Goal: Task Accomplishment & Management: Manage account settings

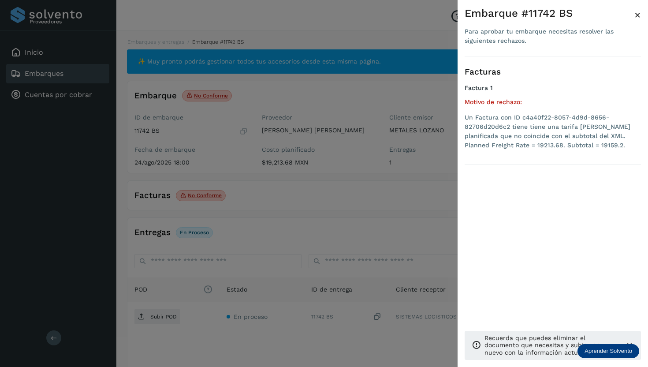
click at [168, 79] on div at bounding box center [324, 183] width 648 height 367
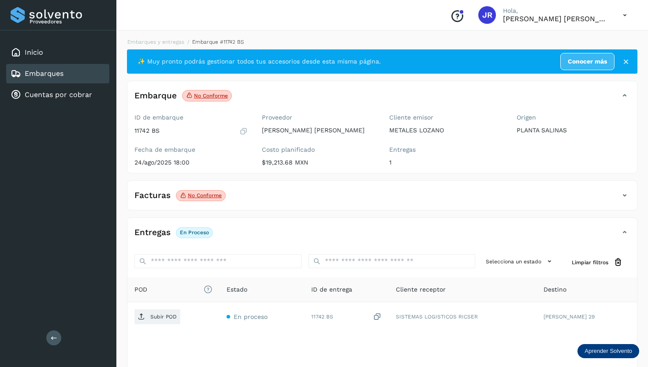
click at [81, 78] on div "Embarques" at bounding box center [57, 73] width 103 height 19
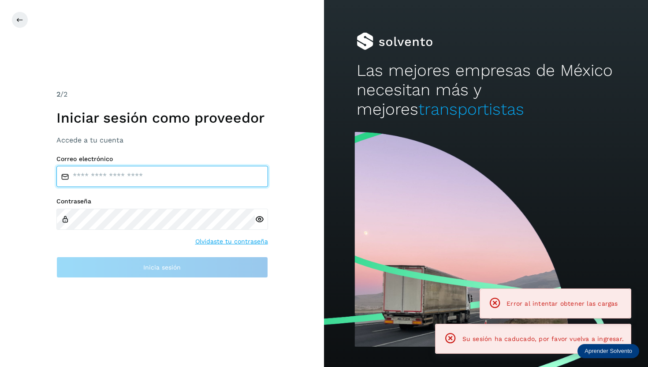
type input "**********"
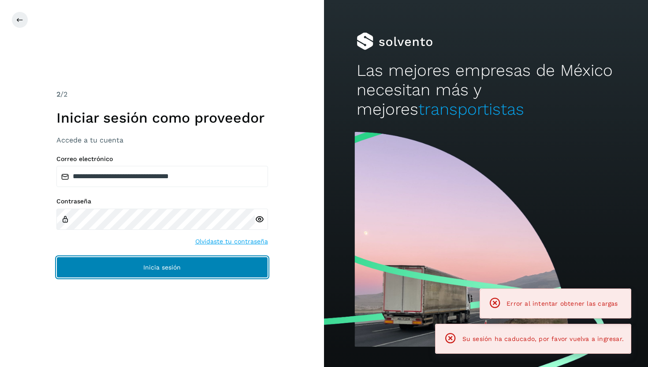
click at [159, 265] on span "Inicia sesión" at bounding box center [161, 267] width 37 height 6
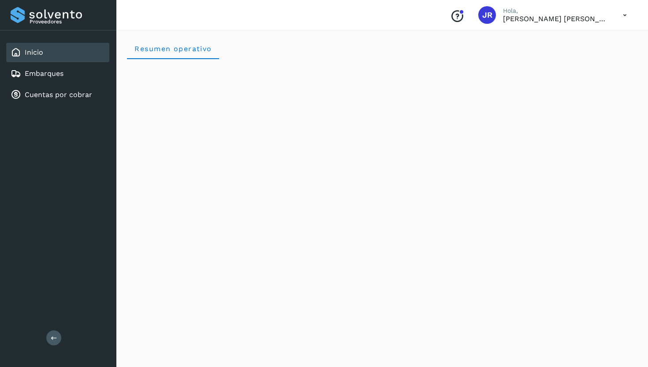
click at [65, 84] on div "Inicio Embarques Cuentas por cobrar" at bounding box center [58, 73] width 116 height 86
click at [64, 78] on div "Embarques" at bounding box center [57, 73] width 103 height 19
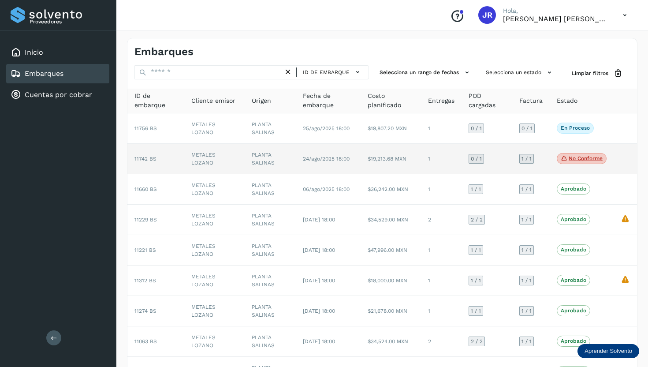
click at [158, 159] on td "11742 BS" at bounding box center [155, 159] width 57 height 30
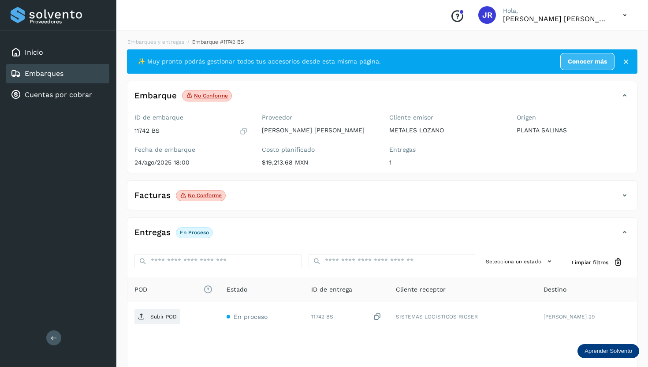
click at [188, 195] on p "No conforme" at bounding box center [205, 195] width 34 height 6
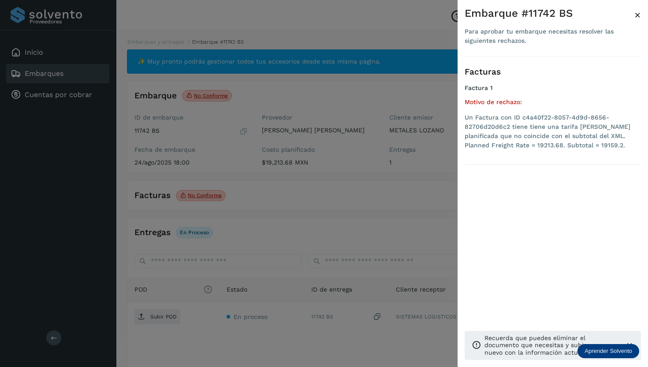
click at [638, 16] on span "×" at bounding box center [637, 15] width 7 height 12
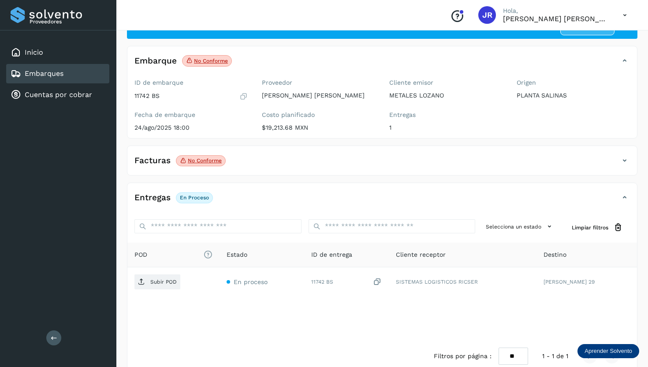
scroll to position [35, 0]
click at [212, 60] on p "No conforme" at bounding box center [211, 60] width 34 height 6
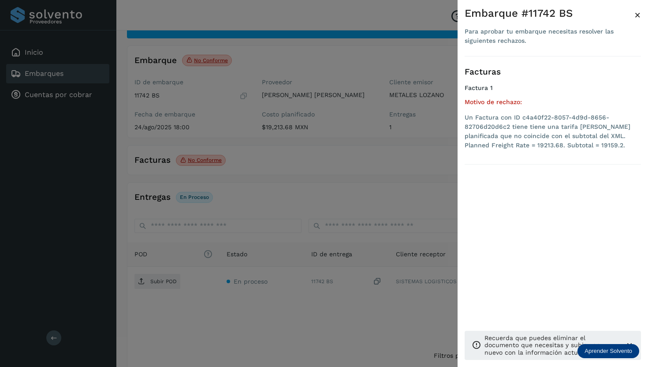
click at [637, 15] on span "×" at bounding box center [637, 15] width 7 height 12
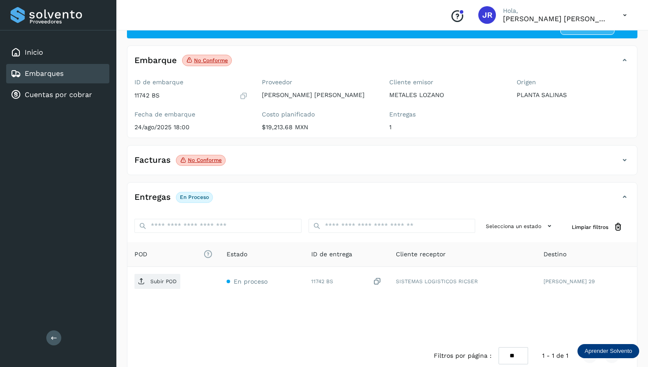
click at [626, 161] on icon at bounding box center [624, 160] width 11 height 11
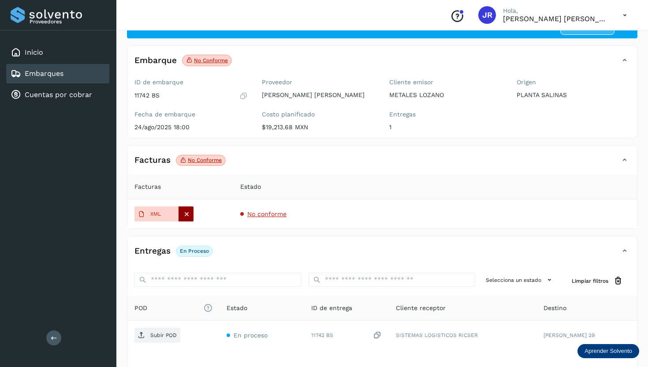
click at [186, 213] on icon at bounding box center [187, 214] width 8 height 8
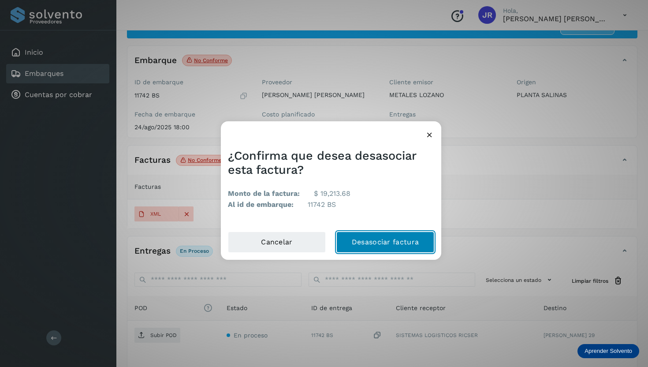
click at [359, 243] on button "Desasociar factura" at bounding box center [385, 241] width 98 height 21
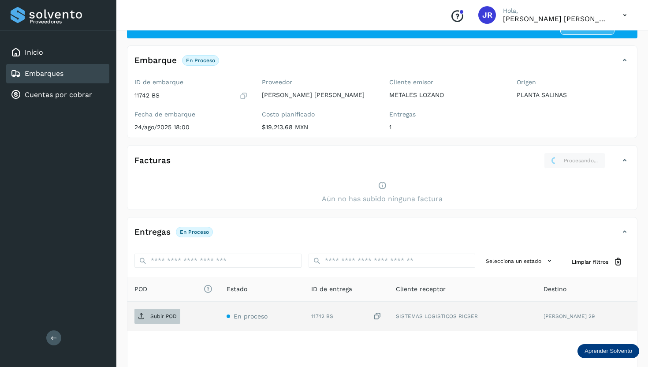
click at [157, 319] on p "Subir POD" at bounding box center [163, 316] width 26 height 6
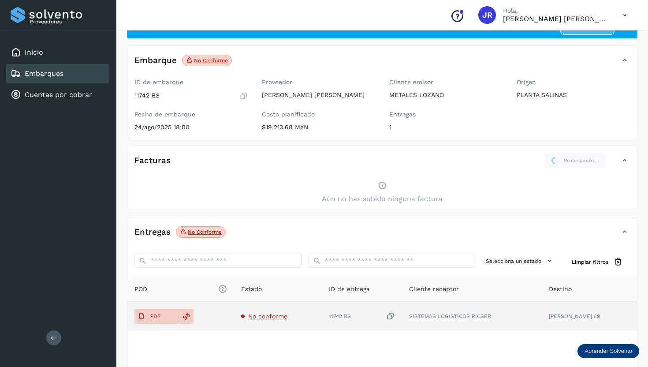
click at [310, 197] on div "Aún no has subido ninguna factura" at bounding box center [382, 192] width 510 height 34
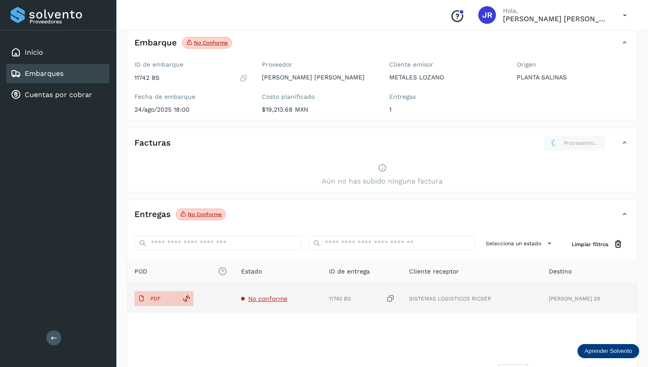
scroll to position [71, 0]
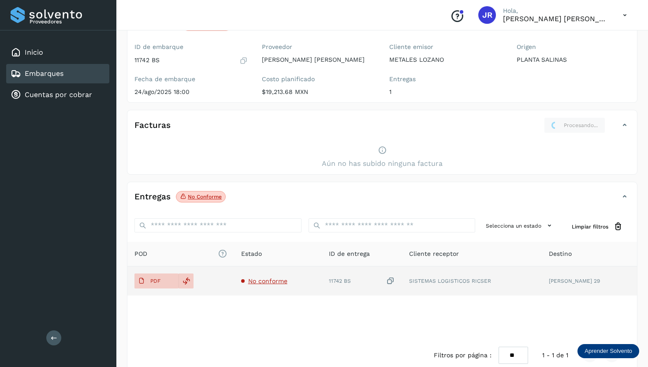
click at [53, 73] on link "Embarques" at bounding box center [44, 73] width 39 height 8
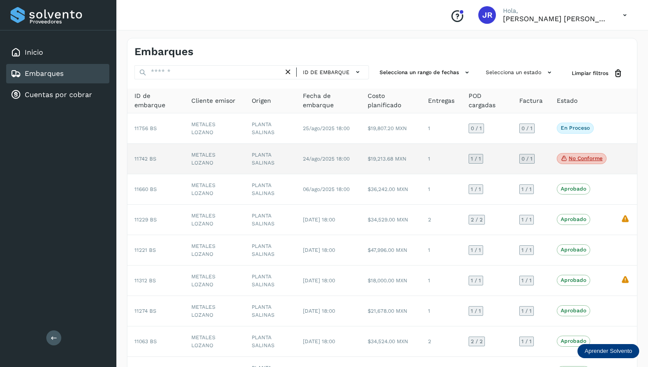
click at [206, 158] on td "METALES LOZANO" at bounding box center [214, 159] width 60 height 30
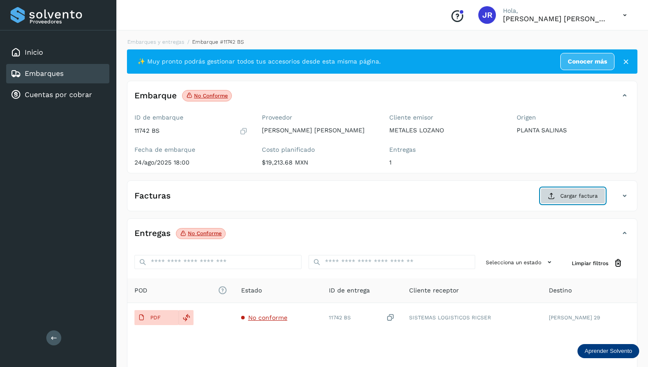
click at [577, 197] on span "Cargar factura" at bounding box center [578, 196] width 37 height 8
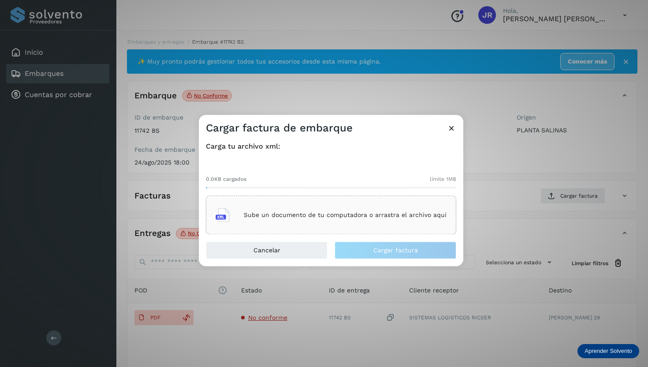
click at [268, 209] on div "Sube un documento de tu computadora o arrastra el archivo aquí" at bounding box center [331, 215] width 231 height 24
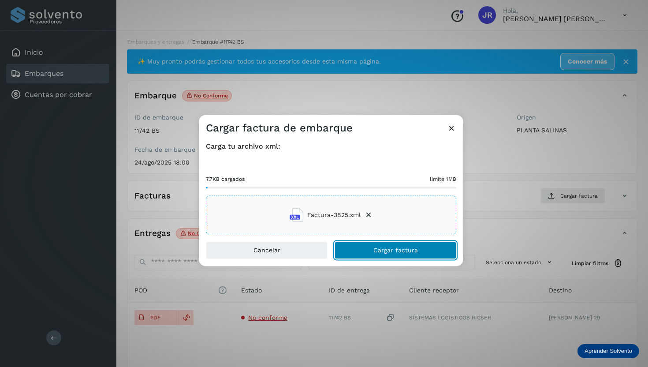
click at [370, 246] on button "Cargar factura" at bounding box center [396, 251] width 122 height 18
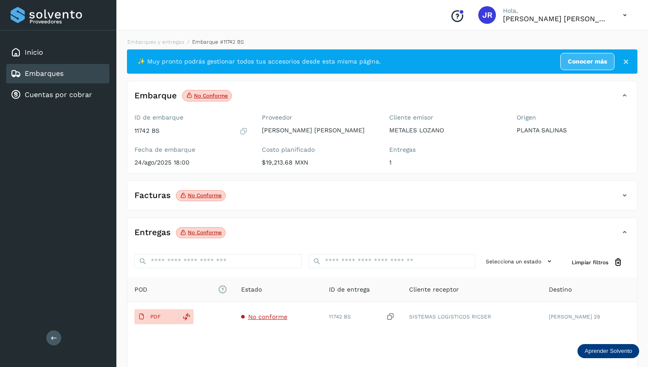
click at [47, 74] on link "Embarques" at bounding box center [44, 73] width 39 height 8
